Goal: Information Seeking & Learning: Find contact information

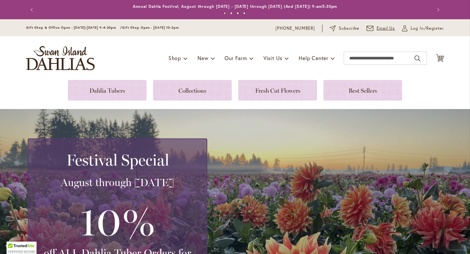
click at [385, 28] on span "Email Us" at bounding box center [385, 28] width 19 height 7
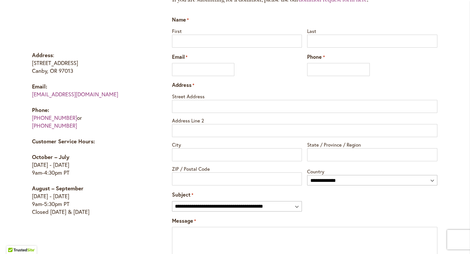
scroll to position [368, 0]
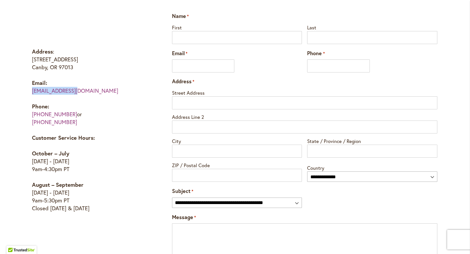
drag, startPoint x: 75, startPoint y: 89, endPoint x: 31, endPoint y: 92, distance: 44.8
click at [31, 92] on div "Information Address : [STREET_ADDRESS] Email: [EMAIL_ADDRESS][DOMAIN_NAME] Phon…" at bounding box center [95, 88] width 139 height 259
copy link "[EMAIL_ADDRESS][DOMAIN_NAME]"
click at [81, 89] on p "Email: [EMAIL_ADDRESS][DOMAIN_NAME]" at bounding box center [89, 87] width 115 height 16
drag, startPoint x: 77, startPoint y: 93, endPoint x: 31, endPoint y: 91, distance: 46.7
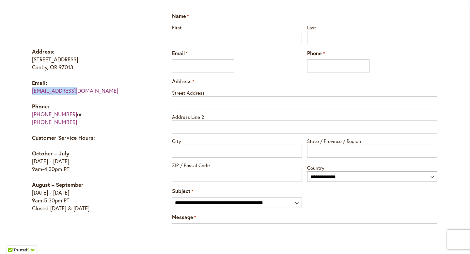
click at [31, 91] on div "Information Address : [STREET_ADDRESS] Email: [EMAIL_ADDRESS][DOMAIN_NAME] Phon…" at bounding box center [95, 88] width 139 height 259
copy link "[EMAIL_ADDRESS][DOMAIN_NAME]"
